Goal: Register for event/course

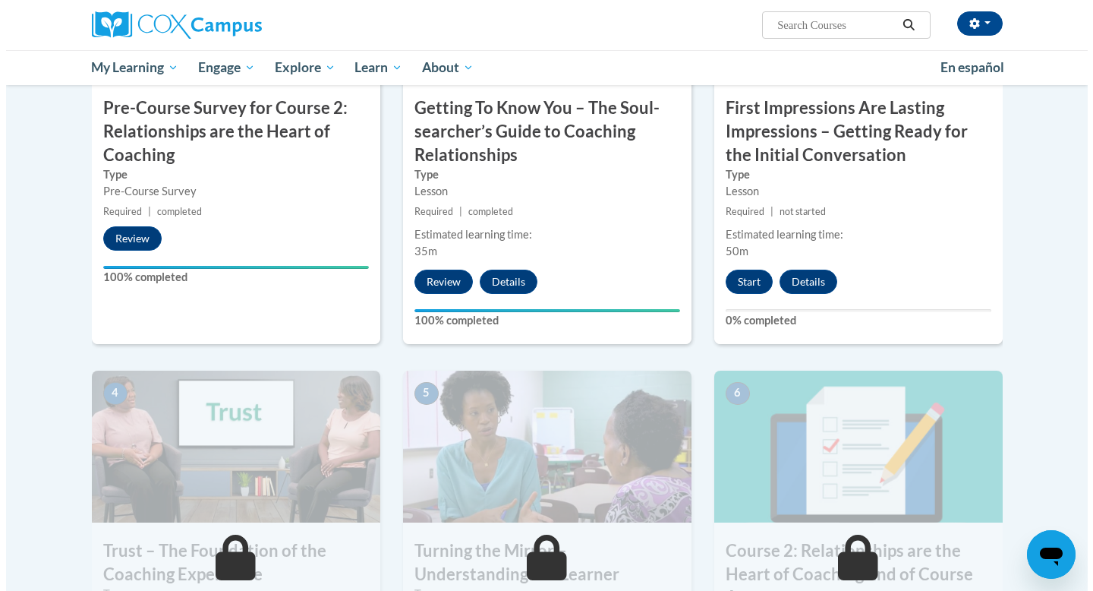
scroll to position [484, 0]
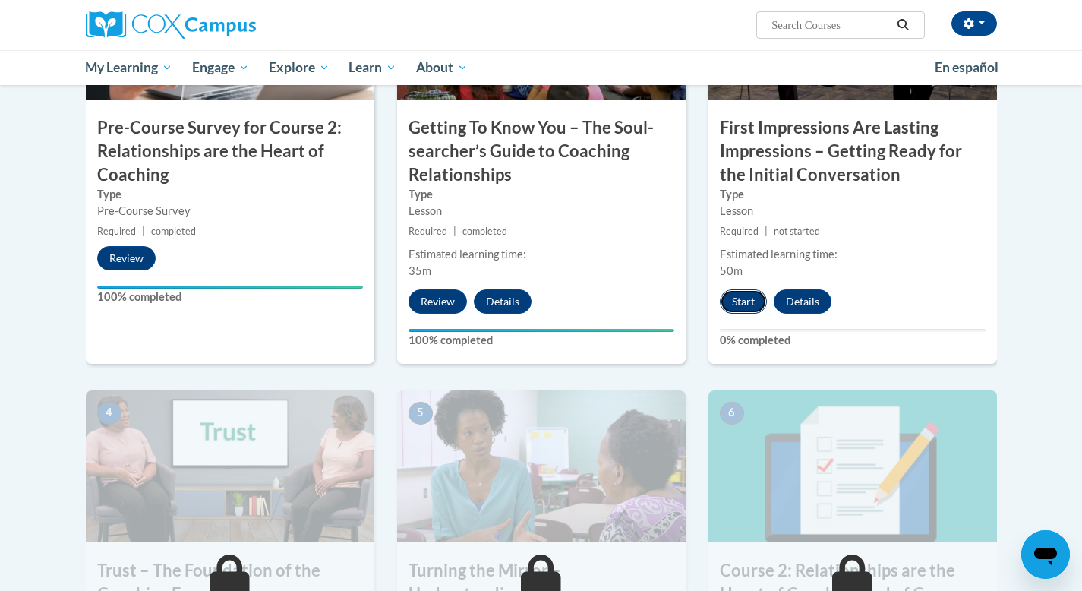
click at [749, 307] on button "Start" at bounding box center [743, 301] width 47 height 24
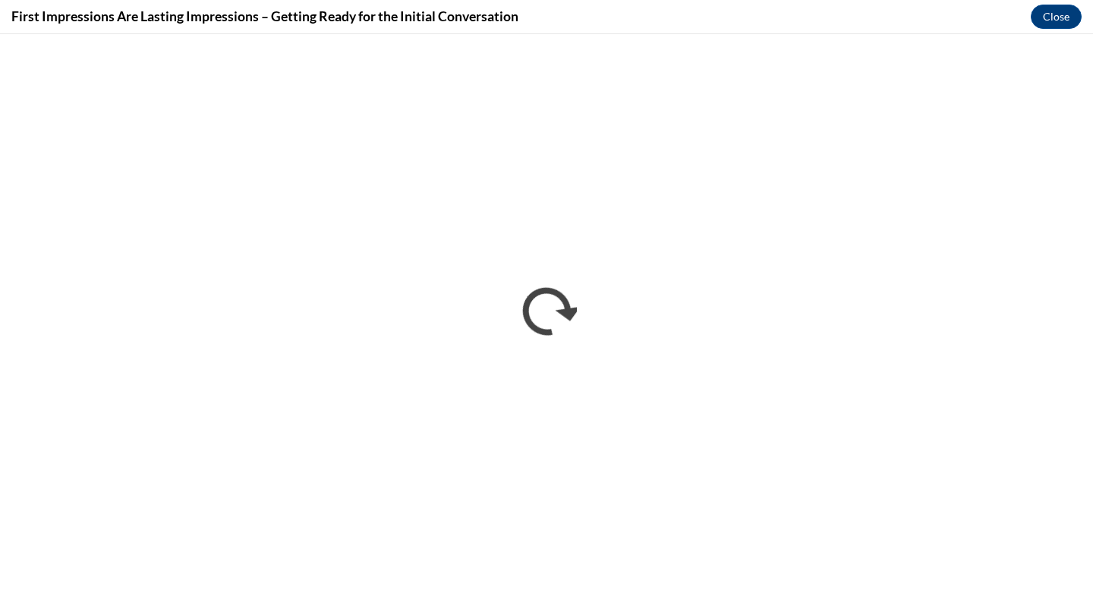
scroll to position [0, 0]
